Goal: Check status: Check status

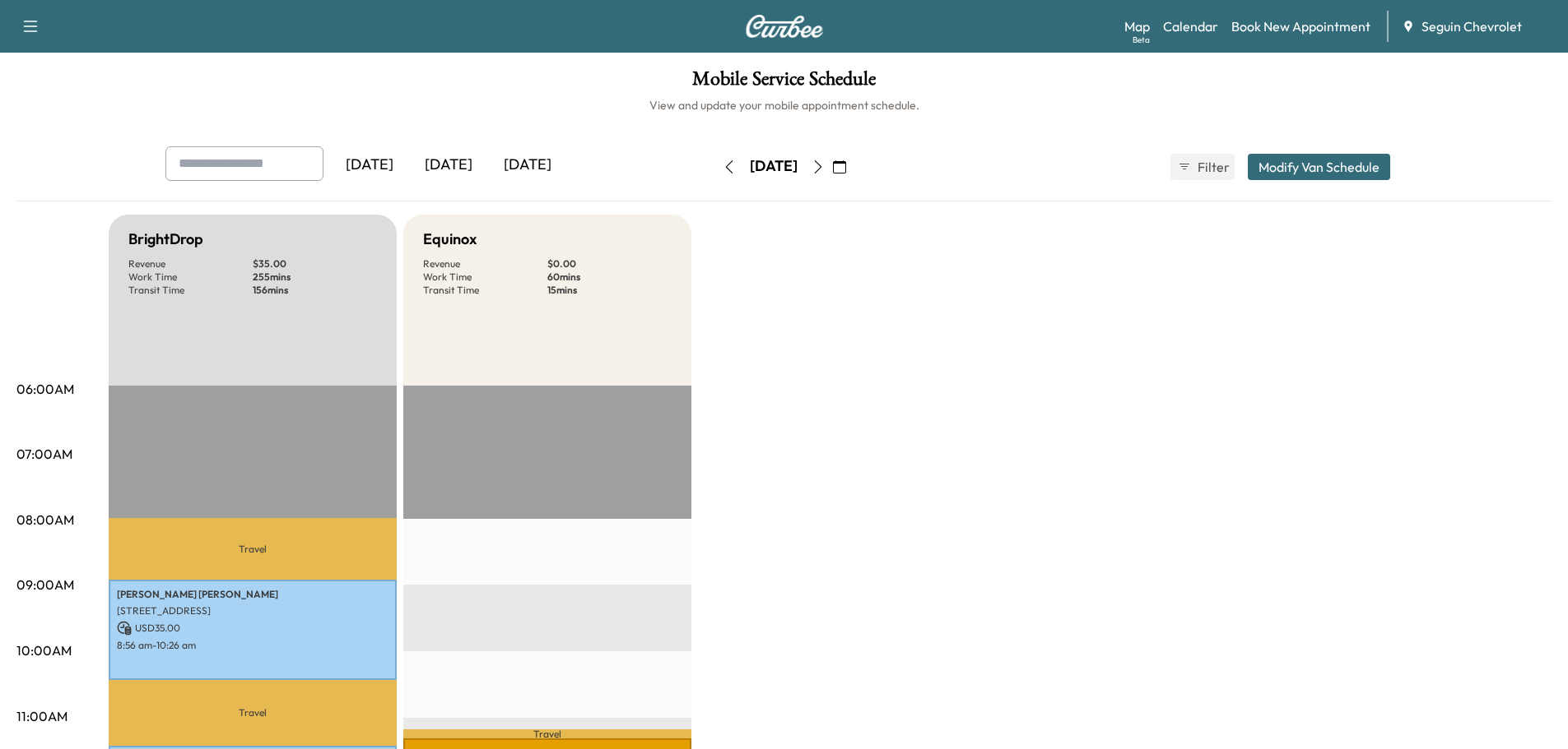
click at [464, 165] on div "[DATE]" at bounding box center [448, 165] width 79 height 38
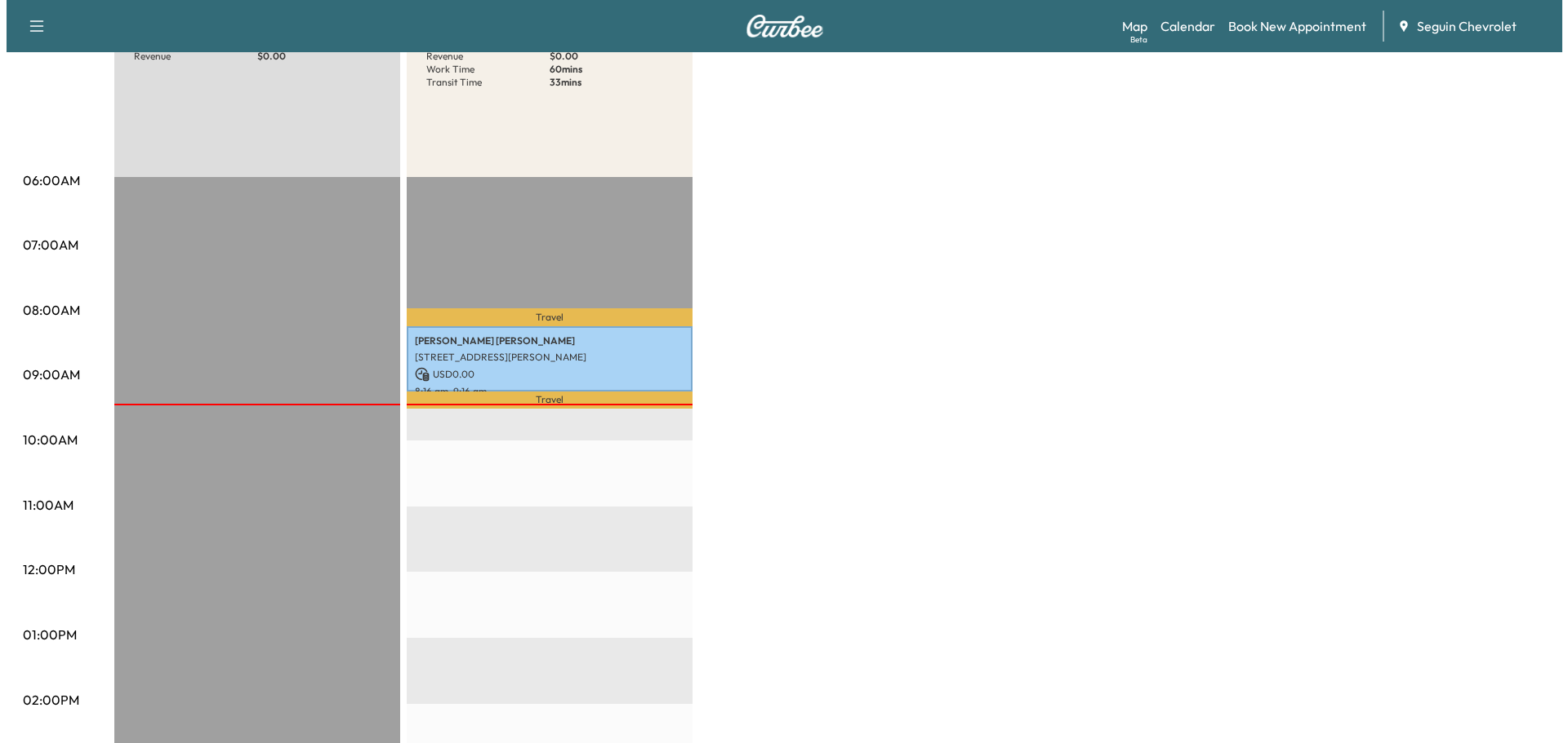
scroll to position [245, 0]
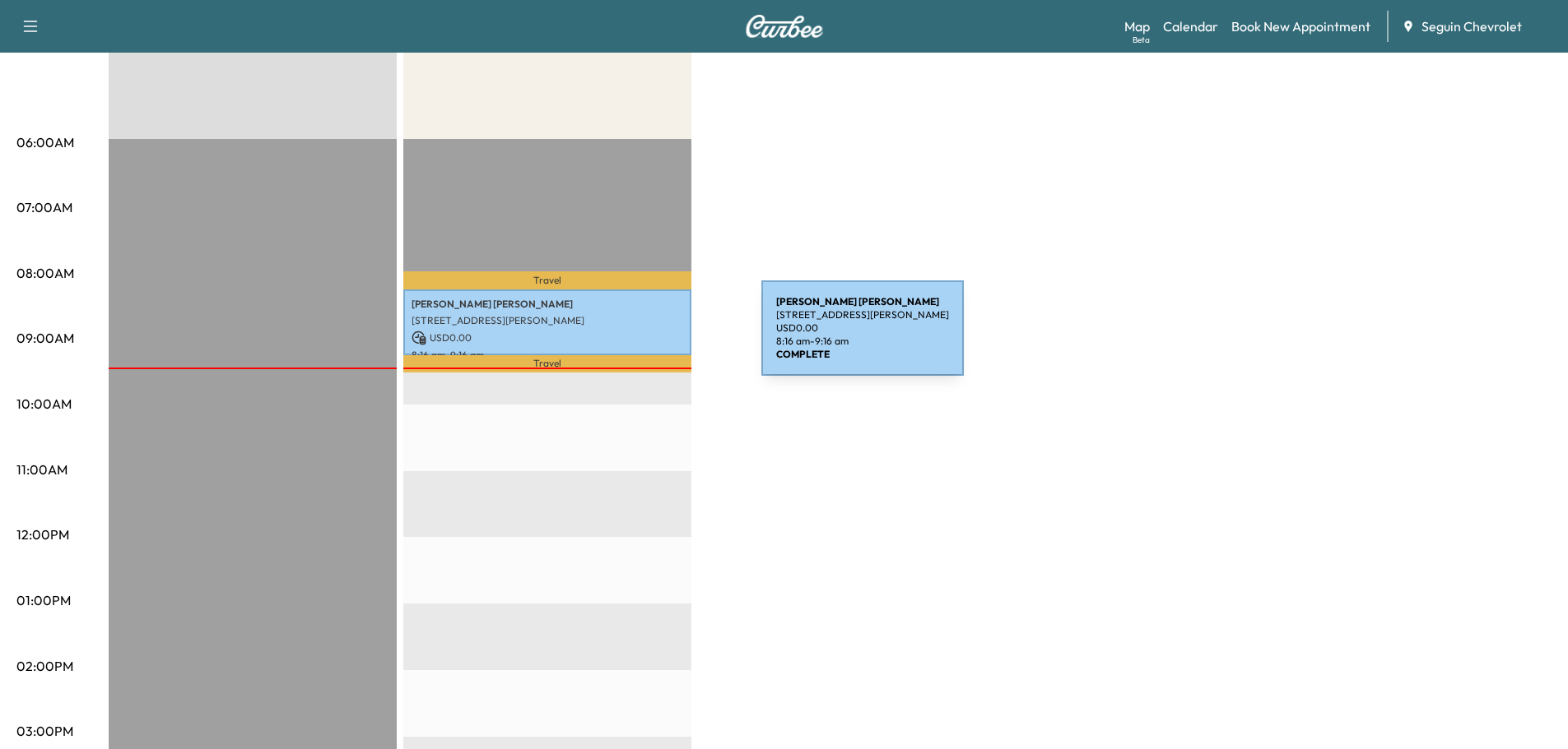
click at [638, 339] on p "USD 0.00" at bounding box center [547, 338] width 272 height 15
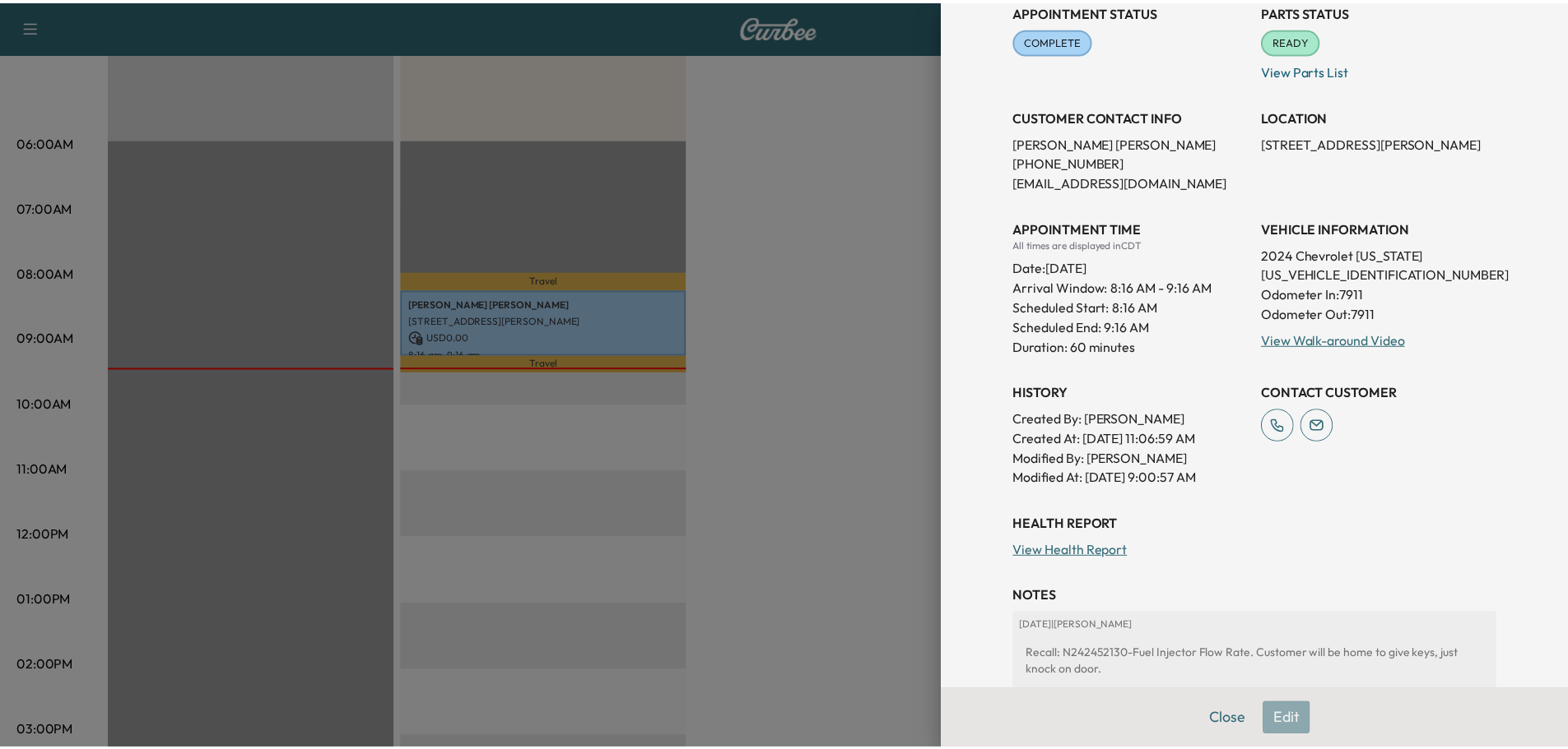
scroll to position [182, 0]
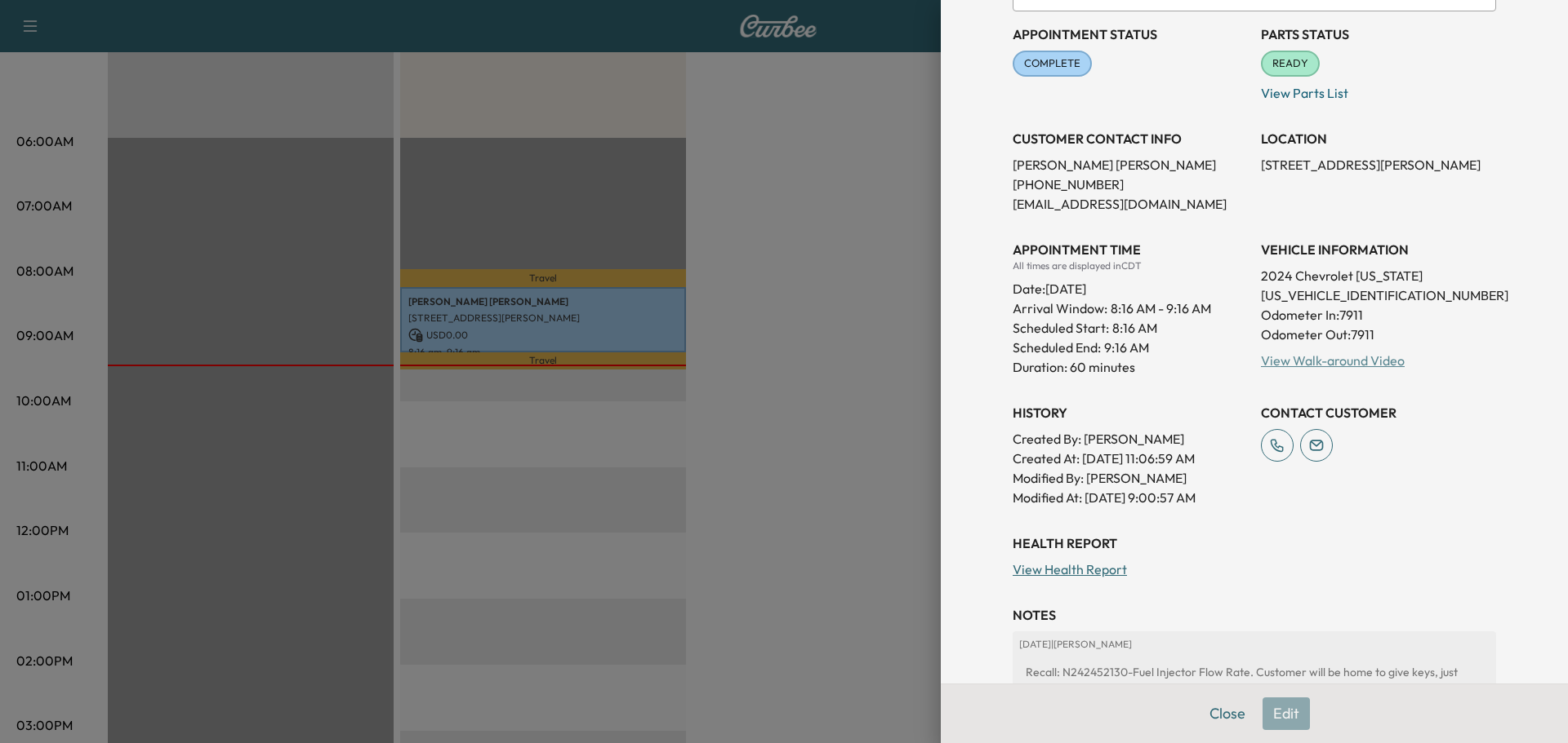
click at [1304, 357] on link "View Walk-around Video" at bounding box center [1332, 360] width 144 height 16
click at [869, 316] on div at bounding box center [784, 372] width 1568 height 743
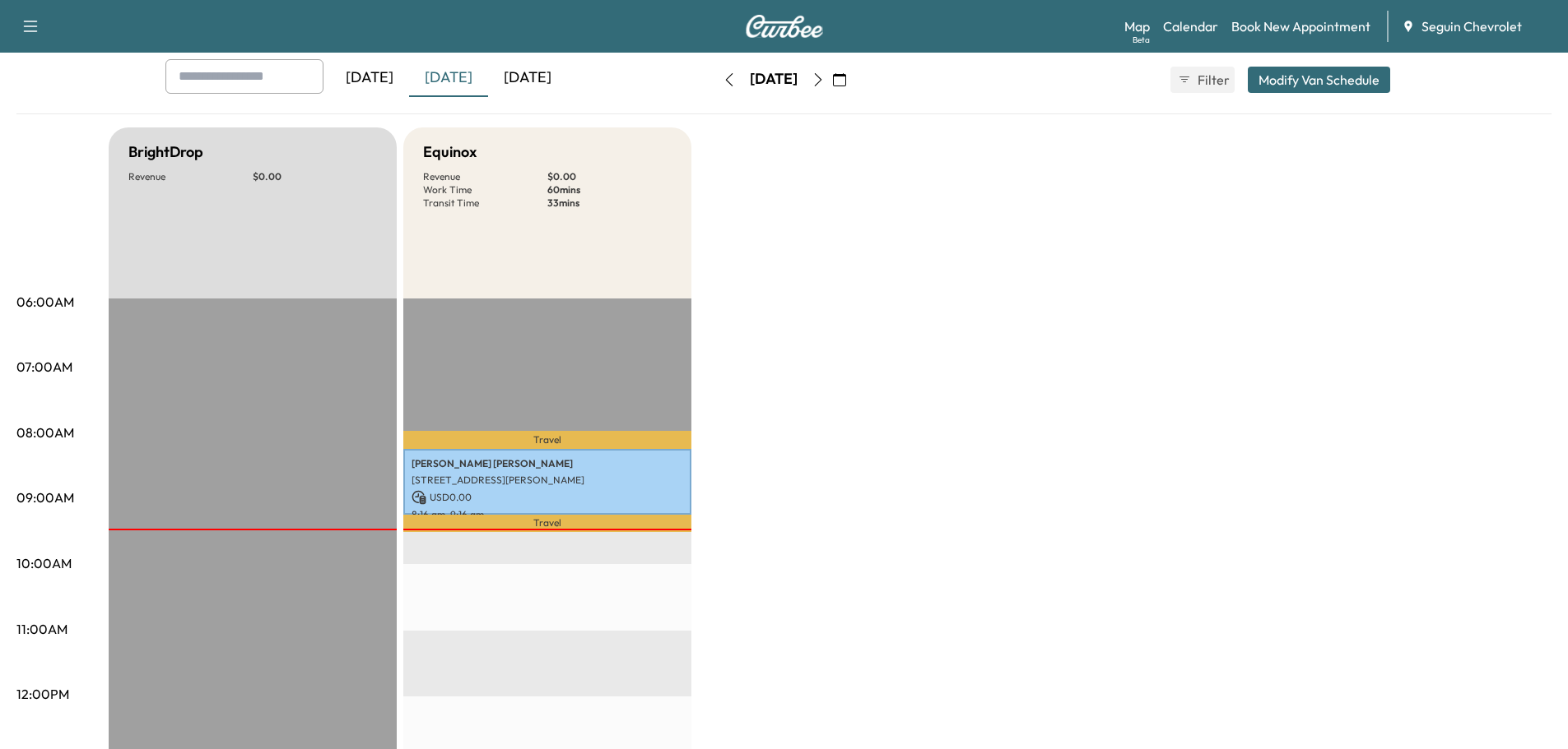
scroll to position [0, 0]
